Goal: Information Seeking & Learning: Learn about a topic

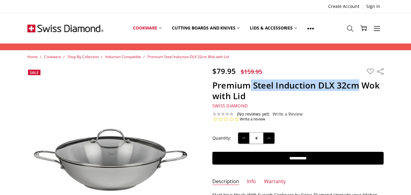
drag, startPoint x: 358, startPoint y: 86, endPoint x: 258, endPoint y: 90, distance: 100.8
click at [251, 85] on h1 "Premium Steel Induction DLX 32cm Wok with Lid" at bounding box center [298, 90] width 171 height 21
drag, startPoint x: 381, startPoint y: 85, endPoint x: 212, endPoint y: 88, distance: 169.3
click at [212, 88] on section "$79.95 $159.95 MSRP: You save Add to Wish List" at bounding box center [298, 94] width 185 height 55
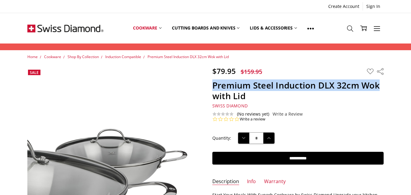
copy h1 "Premium Steel Induction DLX 32cm Wok"
